Goal: Transaction & Acquisition: Purchase product/service

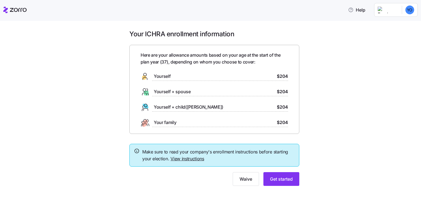
click at [143, 76] on circle at bounding box center [144, 77] width 4 height 4
click at [286, 74] on span "$204" at bounding box center [282, 76] width 11 height 7
click at [282, 75] on span "$204" at bounding box center [282, 76] width 11 height 7
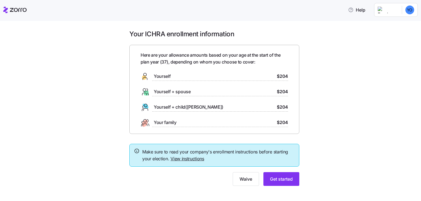
click at [310, 77] on div "Your ICHRA enrollment information Here are your allowance amounts based on your…" at bounding box center [214, 111] width 398 height 162
click at [144, 74] on icon at bounding box center [145, 76] width 9 height 9
click at [168, 76] on span "Yourself" at bounding box center [162, 76] width 17 height 7
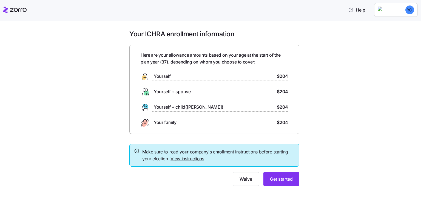
click at [213, 76] on div "Yourself $204" at bounding box center [215, 76] width 148 height 9
click at [313, 69] on div "Your ICHRA enrollment information Here are your allowance amounts based on your…" at bounding box center [214, 111] width 398 height 162
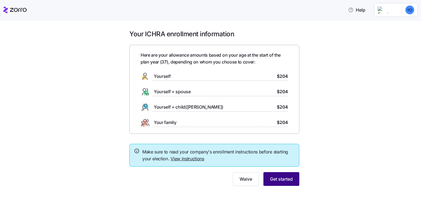
click at [279, 176] on span "Get started" at bounding box center [281, 178] width 23 height 7
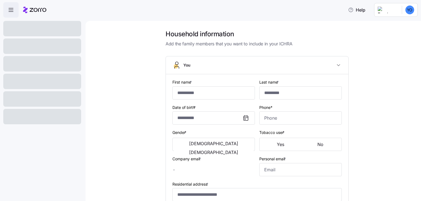
type input "****"
type input "**********"
type input "(317) 457-9583"
type input "yemtob2010@yahoo.com"
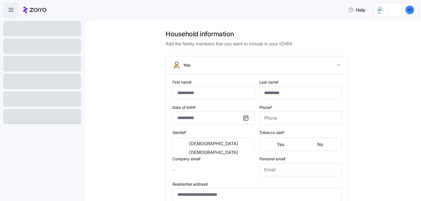
type input "yemtob2010@yahoo.com"
type input "**********"
checkbox input "true"
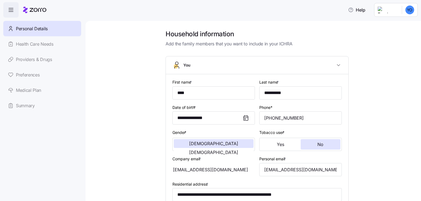
click at [375, 134] on div "**********" at bounding box center [257, 178] width 313 height 297
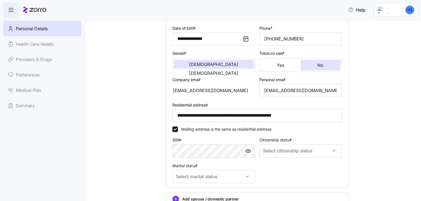
scroll to position [95, 0]
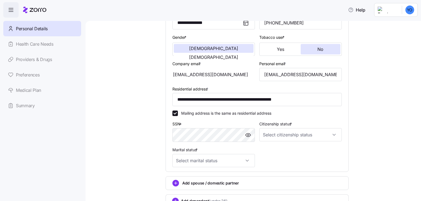
click at [389, 109] on div "**********" at bounding box center [257, 83] width 313 height 297
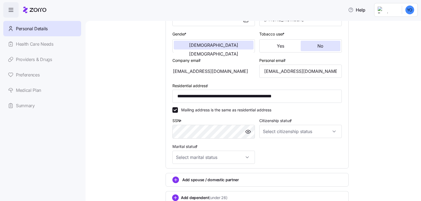
scroll to position [92, 0]
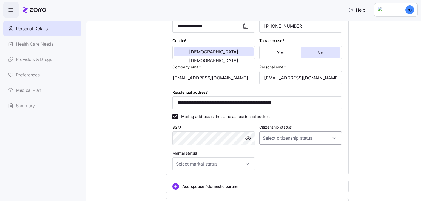
click at [334, 136] on input "Citizenship status *" at bounding box center [301, 137] width 83 height 13
click at [272, 174] on div "Other" at bounding box center [301, 177] width 78 height 12
type input "Other"
click at [200, 160] on input "Marital status *" at bounding box center [214, 163] width 83 height 13
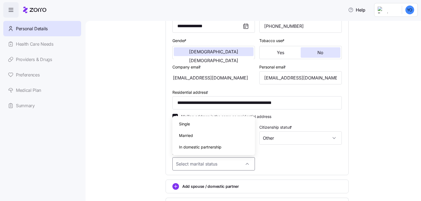
click at [190, 136] on span "Married" at bounding box center [186, 135] width 14 height 6
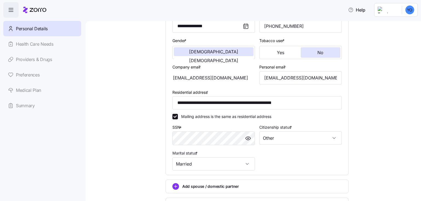
type input "Married"
click at [391, 118] on div "**********" at bounding box center [257, 86] width 313 height 297
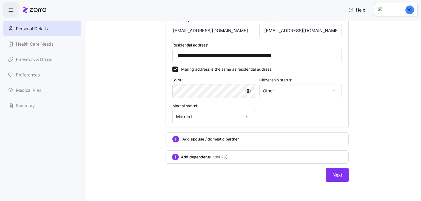
scroll to position [139, 0]
click at [341, 175] on span "Next" at bounding box center [338, 174] width 10 height 7
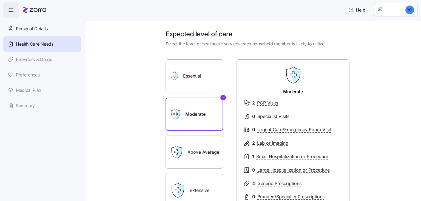
click at [376, 125] on div "Expected level of care Select the level of healthcare services each household m…" at bounding box center [257, 146] width 313 height 232
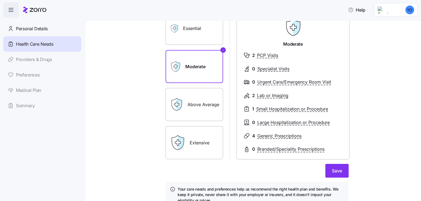
scroll to position [32, 0]
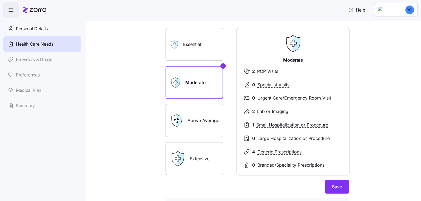
click at [205, 47] on label "Essential" at bounding box center [195, 44] width 58 height 33
click at [0, 0] on input "Essential" at bounding box center [0, 0] width 0 height 0
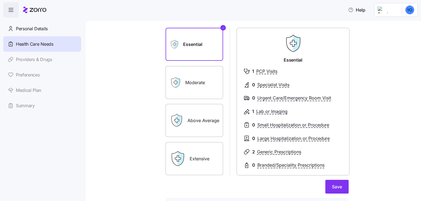
click at [204, 81] on label "Moderate" at bounding box center [195, 82] width 58 height 33
click at [0, 0] on input "Moderate" at bounding box center [0, 0] width 0 height 0
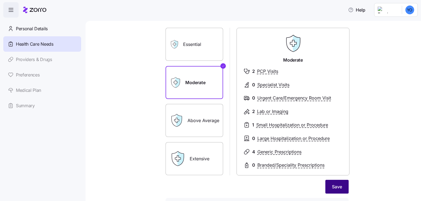
click at [342, 186] on span "Save" at bounding box center [337, 186] width 10 height 7
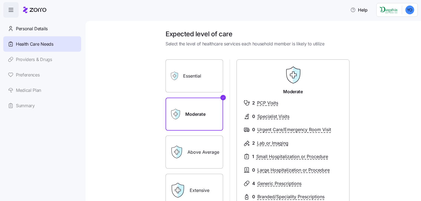
click at [23, 90] on link "Medical Plan" at bounding box center [42, 89] width 78 height 15
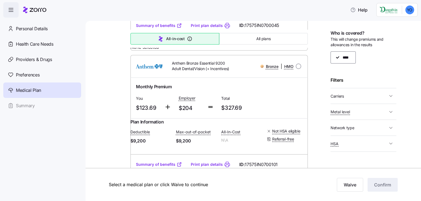
scroll to position [174, 0]
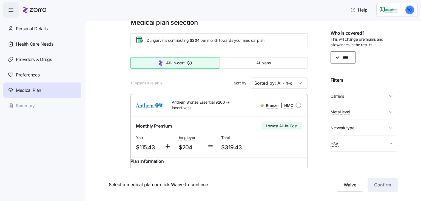
scroll to position [0, 0]
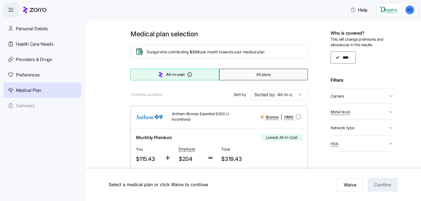
click at [267, 77] on span "All plans" at bounding box center [264, 74] width 14 height 5
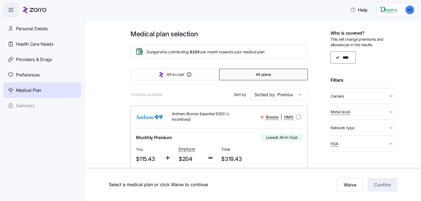
type input "Sorted by: Premium"
click at [283, 75] on button "All plans" at bounding box center [264, 75] width 89 height 12
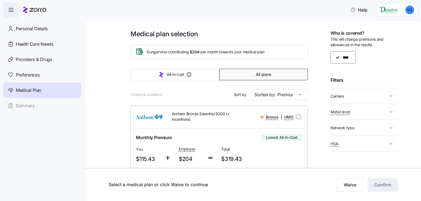
click at [283, 75] on button "All plans" at bounding box center [264, 75] width 89 height 12
click at [267, 76] on span "All plans" at bounding box center [263, 74] width 15 height 5
click at [216, 91] on div "134 plans available Sort by Sorted by: Premium" at bounding box center [219, 94] width 177 height 11
click at [273, 152] on div "Monthly Premium Lowest All-In-Cost You $115.43 Employer $204 Total $319.43" at bounding box center [219, 148] width 171 height 34
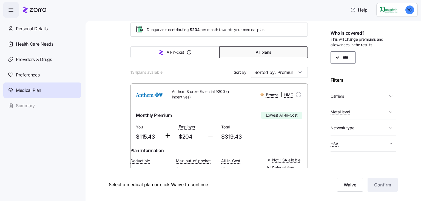
scroll to position [32, 0]
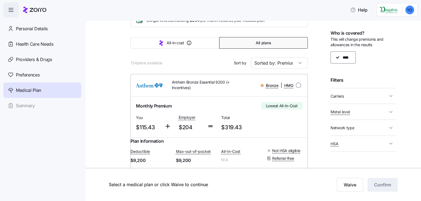
click at [273, 152] on div "Deductible $9,200 Max-out-of-pocket $9,200 All-In-Cost N\A Not HSA eligible Ref…" at bounding box center [219, 155] width 177 height 22
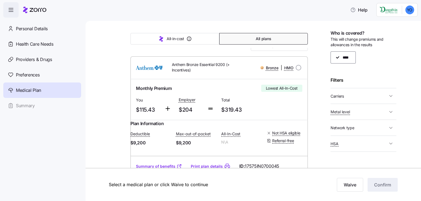
scroll to position [47, 0]
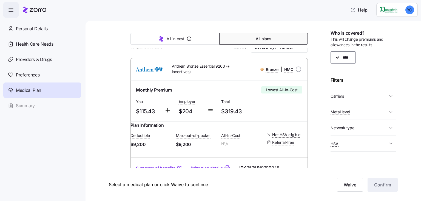
click at [348, 55] on div "****" at bounding box center [364, 57] width 66 height 12
click at [385, 77] on div "Filters" at bounding box center [364, 80] width 66 height 7
click at [41, 59] on span "Providers & Drugs" at bounding box center [34, 59] width 36 height 7
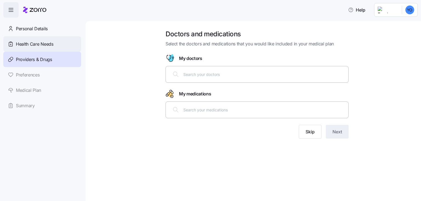
click at [24, 44] on span "Health Care Needs" at bounding box center [35, 44] width 38 height 7
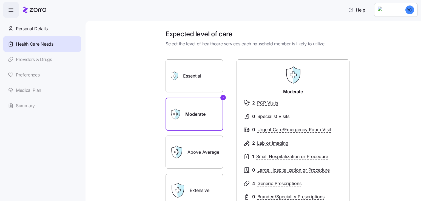
click at [189, 76] on label "Essential" at bounding box center [195, 75] width 58 height 33
click at [0, 0] on input "Essential" at bounding box center [0, 0] width 0 height 0
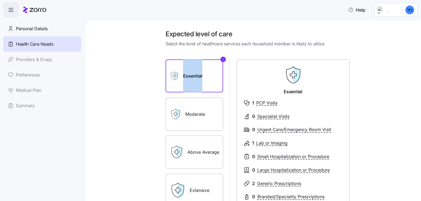
click at [189, 76] on label "Essential" at bounding box center [195, 75] width 58 height 33
click at [0, 0] on input "Essential" at bounding box center [0, 0] width 0 height 0
click at [27, 89] on link "Medical Plan" at bounding box center [42, 89] width 78 height 15
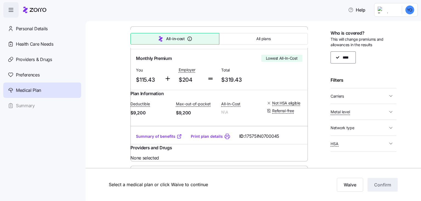
scroll to position [95, 0]
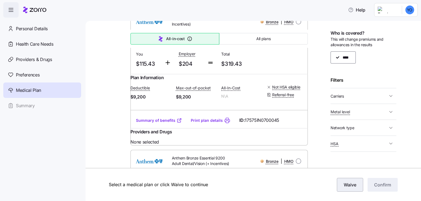
click at [351, 184] on span "Waive" at bounding box center [350, 184] width 13 height 7
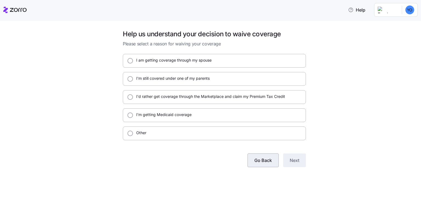
click at [260, 159] on span "Go Back" at bounding box center [264, 160] width 18 height 7
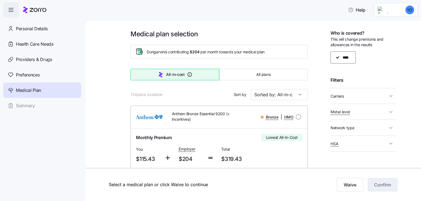
click at [230, 160] on span "$319.43" at bounding box center [240, 158] width 38 height 9
click at [299, 116] on input "radio" at bounding box center [298, 116] width 5 height 5
radio input "true"
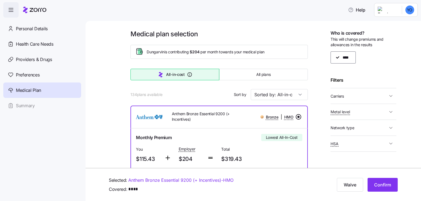
click at [261, 116] on div at bounding box center [262, 116] width 3 height 3
click at [299, 115] on input "radio" at bounding box center [298, 116] width 5 height 5
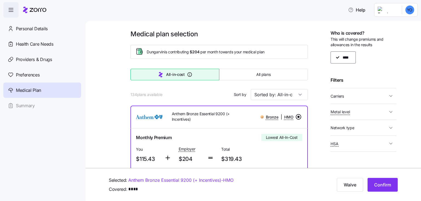
click at [298, 117] on input "radio" at bounding box center [298, 116] width 5 height 5
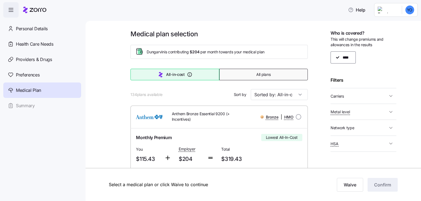
click at [259, 74] on span "All plans" at bounding box center [264, 74] width 14 height 5
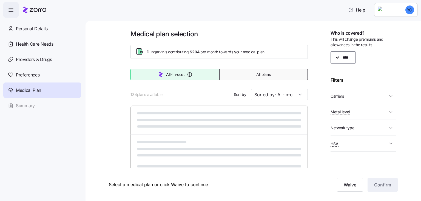
type input "Sorted by: Premium"
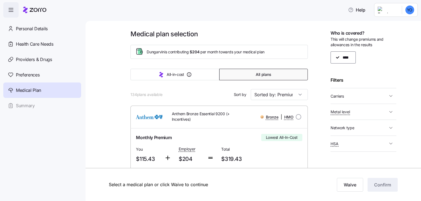
click at [44, 87] on div "Medical Plan" at bounding box center [42, 89] width 78 height 15
click at [36, 44] on span "Health Care Needs" at bounding box center [35, 44] width 38 height 7
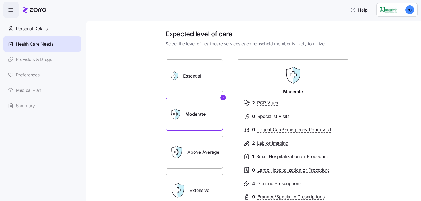
click at [192, 74] on label "Essential" at bounding box center [195, 75] width 58 height 33
click at [0, 0] on input "Essential" at bounding box center [0, 0] width 0 height 0
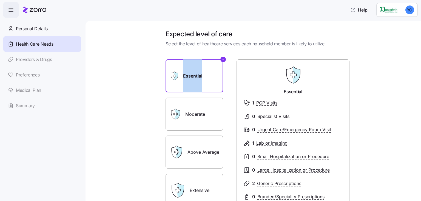
click at [192, 74] on label "Essential" at bounding box center [195, 75] width 58 height 33
click at [0, 0] on input "Essential" at bounding box center [0, 0] width 0 height 0
click at [29, 91] on link "Medical Plan" at bounding box center [42, 89] width 78 height 15
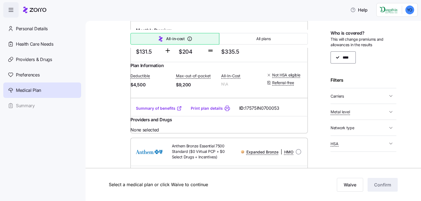
scroll to position [537, 0]
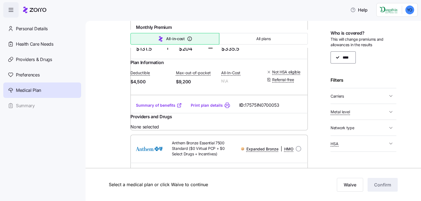
click at [299, 7] on input "radio" at bounding box center [298, 3] width 5 height 5
radio input "true"
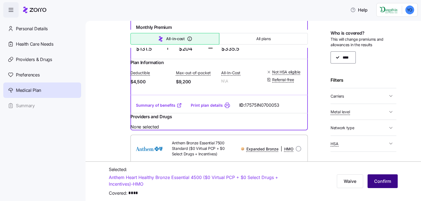
click at [390, 179] on span "Confirm" at bounding box center [383, 181] width 17 height 7
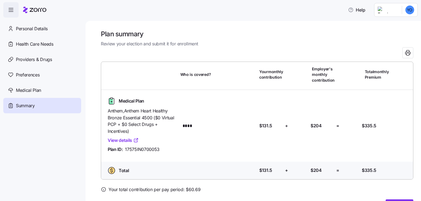
click at [256, 32] on h1 "Plan summary" at bounding box center [257, 34] width 313 height 9
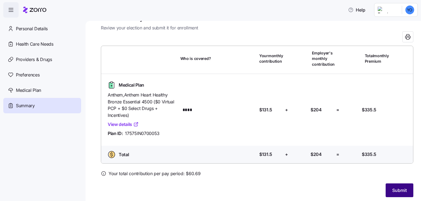
click at [395, 191] on span "Submit" at bounding box center [400, 190] width 15 height 7
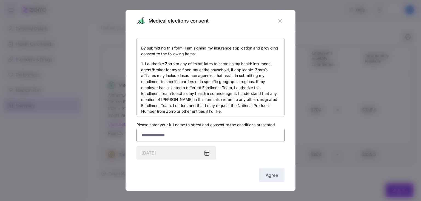
click at [185, 132] on input "Please enter your full name to attest and consent to the conditions presented" at bounding box center [211, 134] width 148 height 13
type input "**********"
click at [274, 176] on span "Agree" at bounding box center [272, 174] width 12 height 7
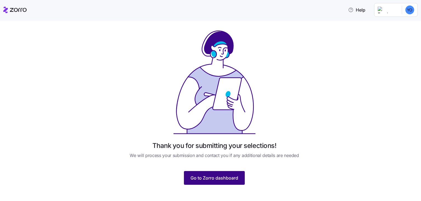
click at [221, 177] on span "Go to Zorro dashboard" at bounding box center [215, 177] width 48 height 7
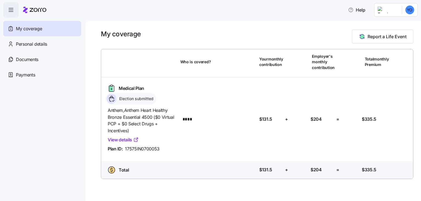
click at [250, 27] on div "My coverage Report a Life Event Who is covered? Your monthly contribution Emplo…" at bounding box center [254, 111] width 336 height 180
click at [409, 9] on html "Help My coverage Personal details Documents Partners hub Payments My coverage R…" at bounding box center [210, 98] width 421 height 197
click at [400, 34] on div "Log out" at bounding box center [395, 33] width 21 height 6
